Goal: Check status

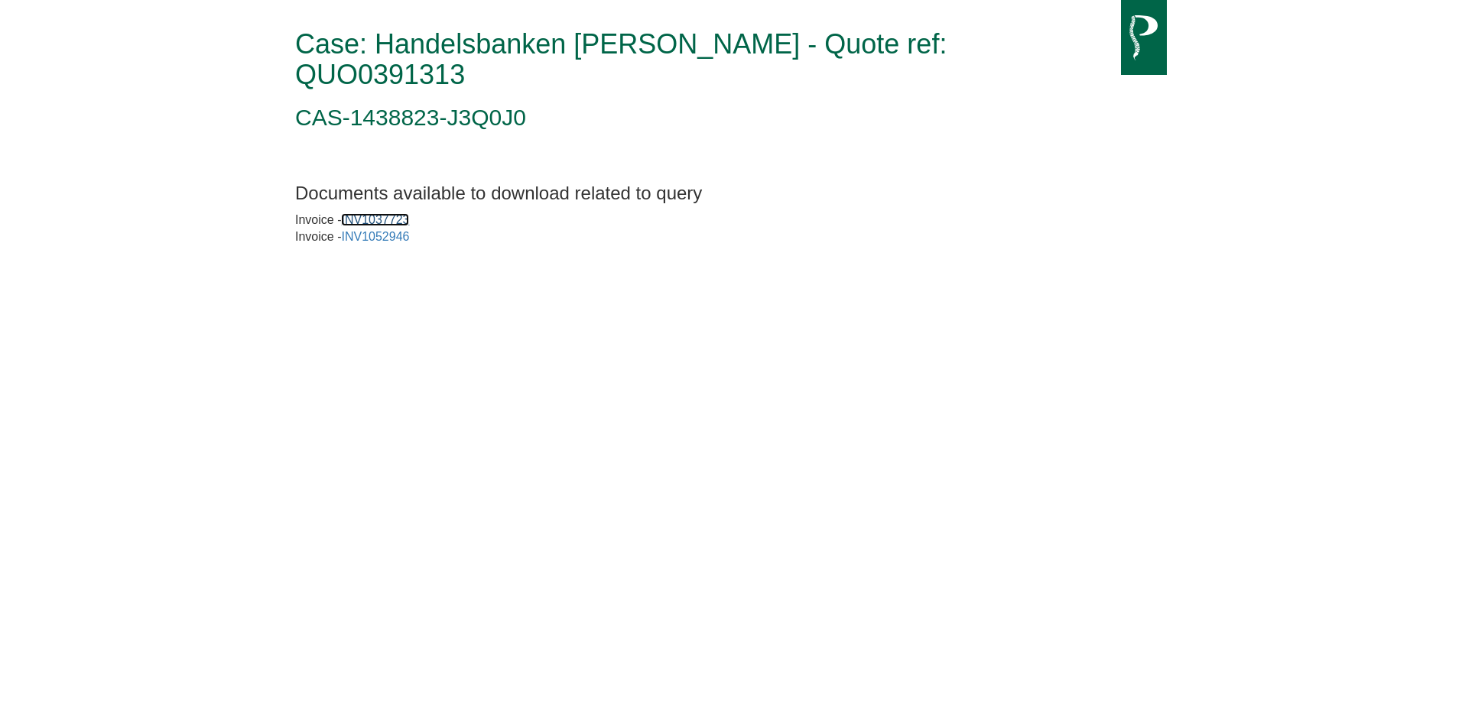
click at [367, 213] on link "INV1037723" at bounding box center [375, 219] width 68 height 13
click at [357, 230] on link "INV1052946" at bounding box center [375, 236] width 68 height 13
click at [395, 213] on link "INV1037723" at bounding box center [375, 219] width 68 height 13
